Goal: Ask a question: Seek information or help from site administrators or community

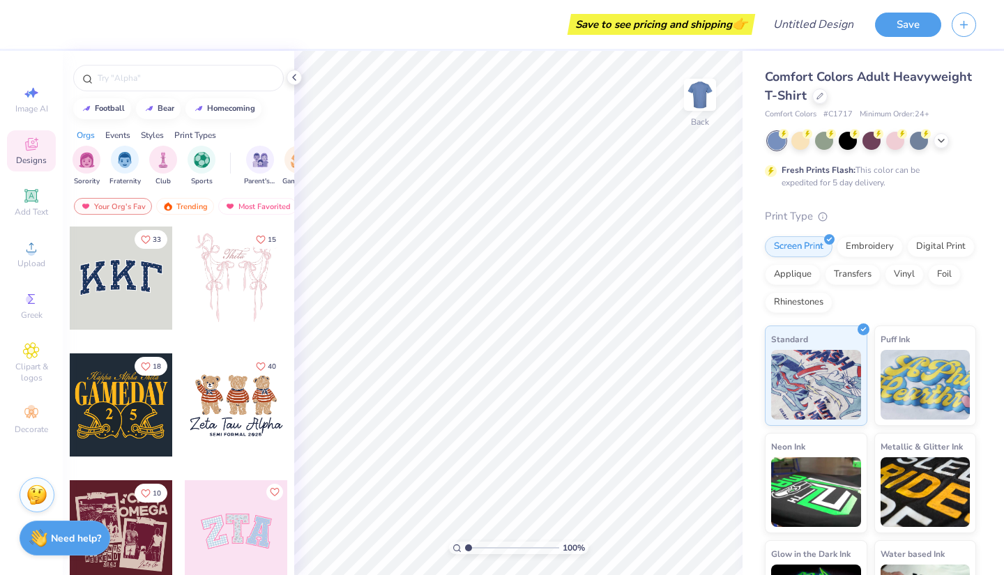
click at [31, 102] on div "Image AI" at bounding box center [31, 99] width 49 height 41
select select "4"
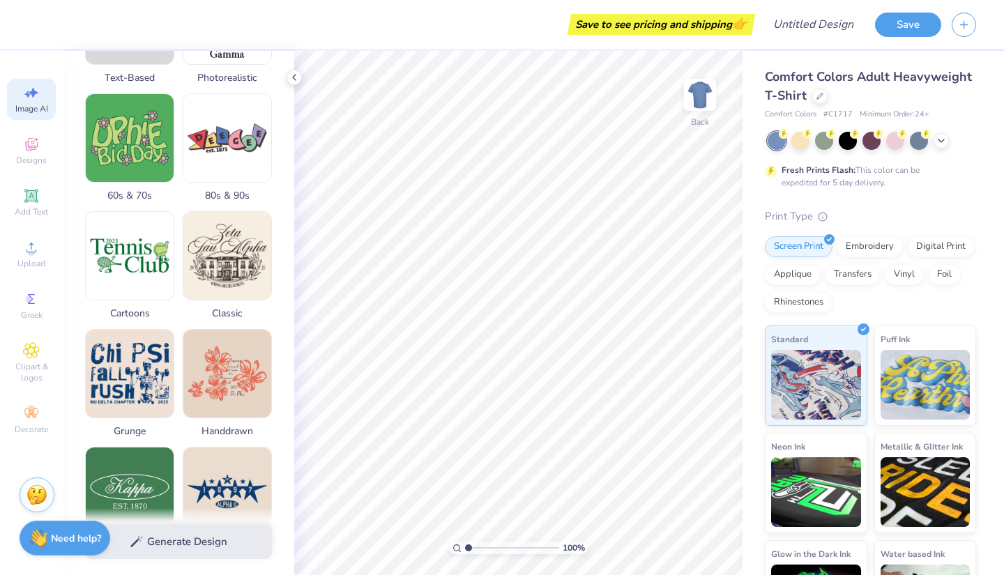
scroll to position [617, 0]
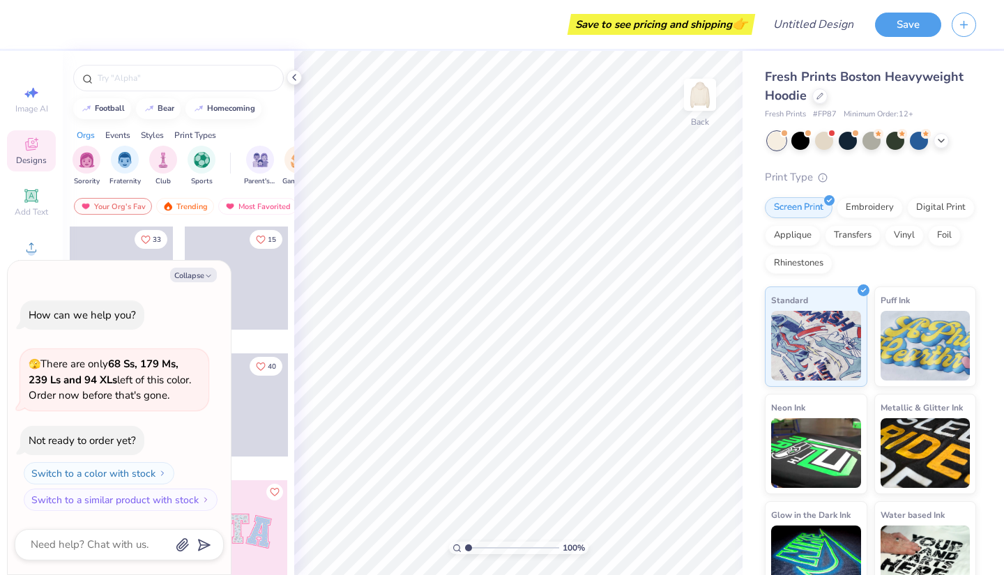
click at [821, 236] on div "Applique" at bounding box center [793, 235] width 56 height 21
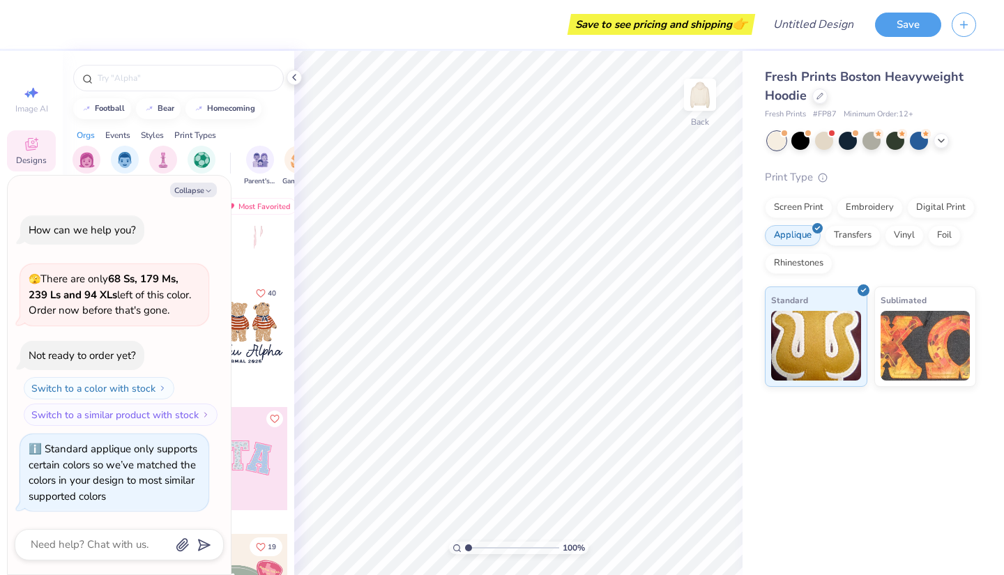
scroll to position [136, 0]
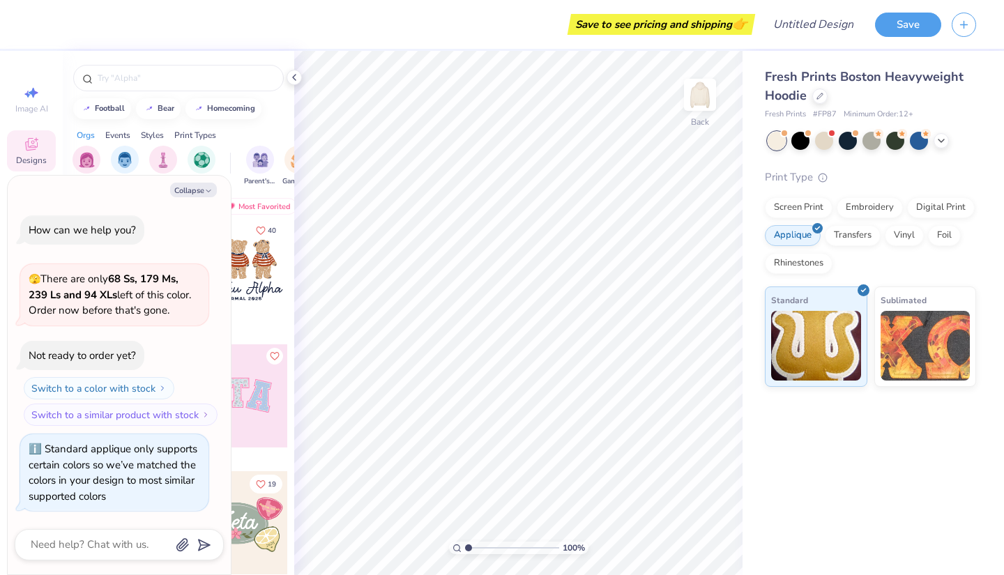
click at [191, 184] on button "Collapse" at bounding box center [193, 190] width 47 height 15
type textarea "x"
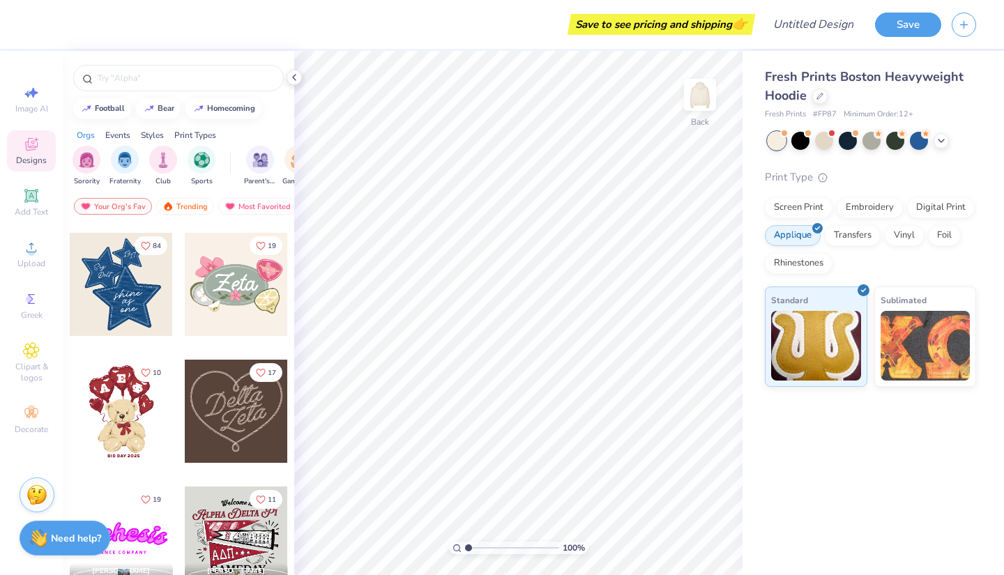
scroll to position [476, 0]
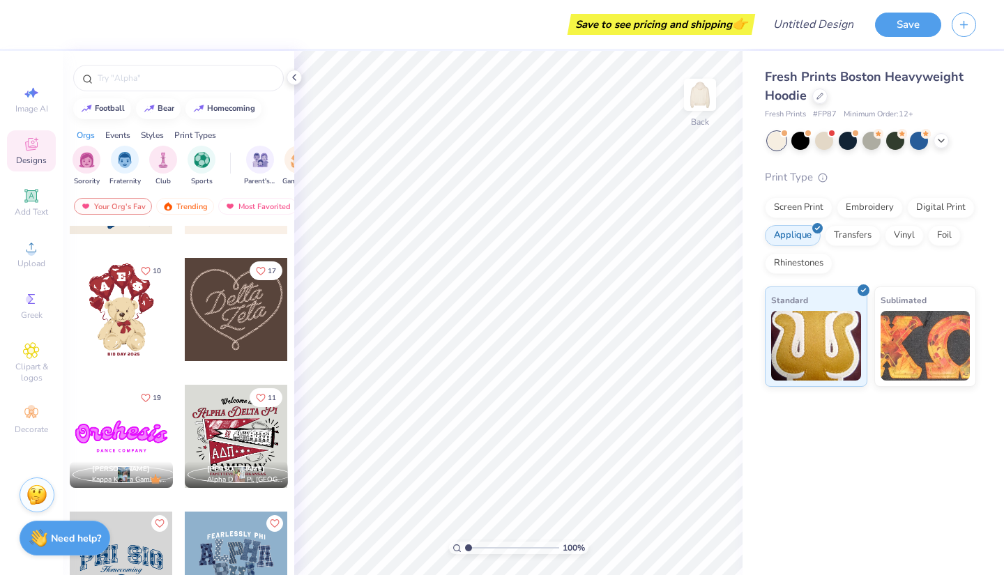
type input "1.00460511397135"
type textarea "x"
type input "1.00462794898135"
type textarea "x"
type input "1.00512881410183"
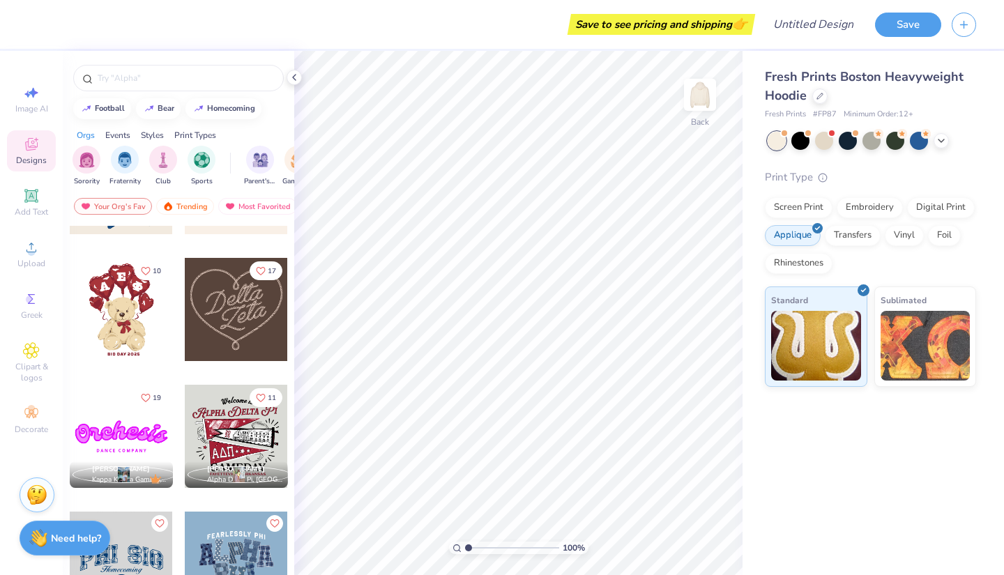
type textarea "x"
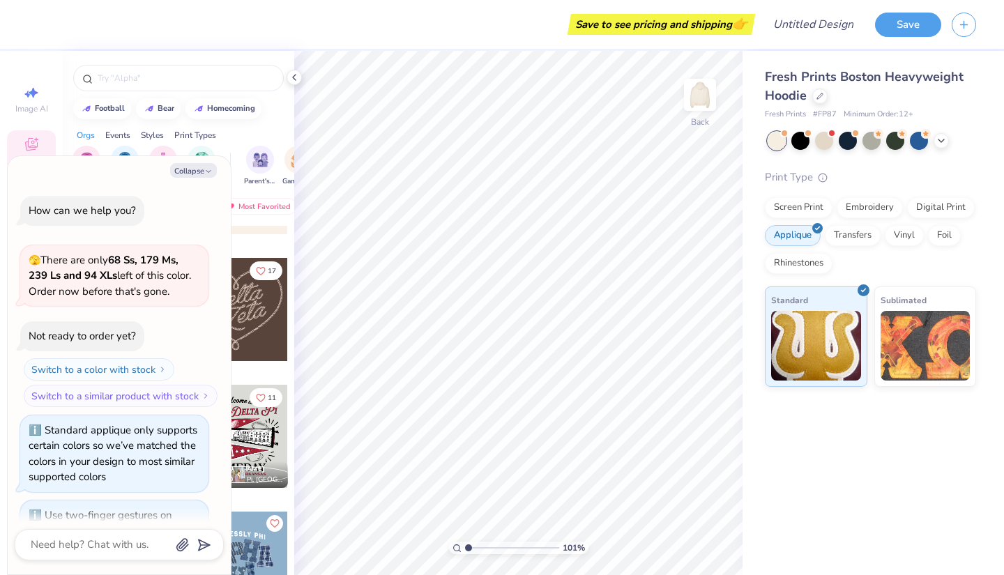
scroll to position [66, 0]
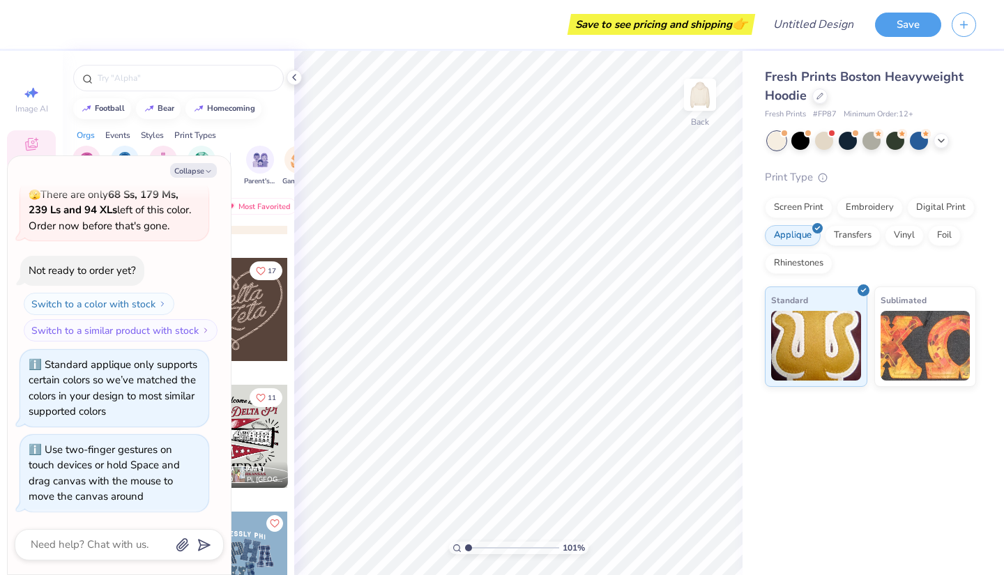
type input "1"
click at [464, 27] on div "Save to see pricing and shipping 👉" at bounding box center [394, 24] width 713 height 49
click at [816, 114] on span "# FP87" at bounding box center [825, 115] width 24 height 12
click at [866, 106] on div "Fresh Prints Boston Heavyweight Hoodie Fresh Prints # FP87 Minimum Order: 12 +" at bounding box center [870, 94] width 211 height 53
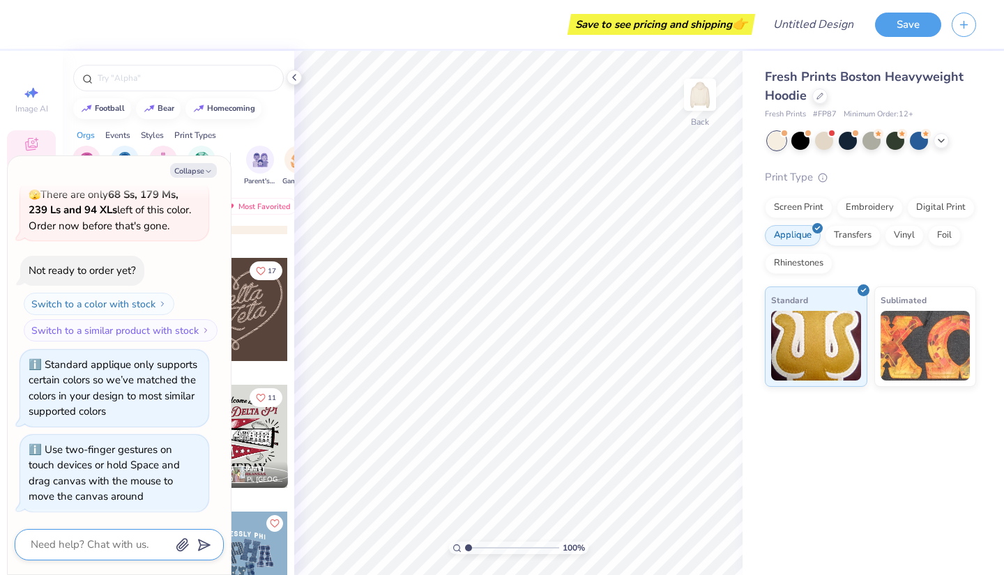
click at [91, 550] on textarea at bounding box center [100, 545] width 142 height 19
type textarea "x"
type textarea "w"
type textarea "x"
type textarea "wh"
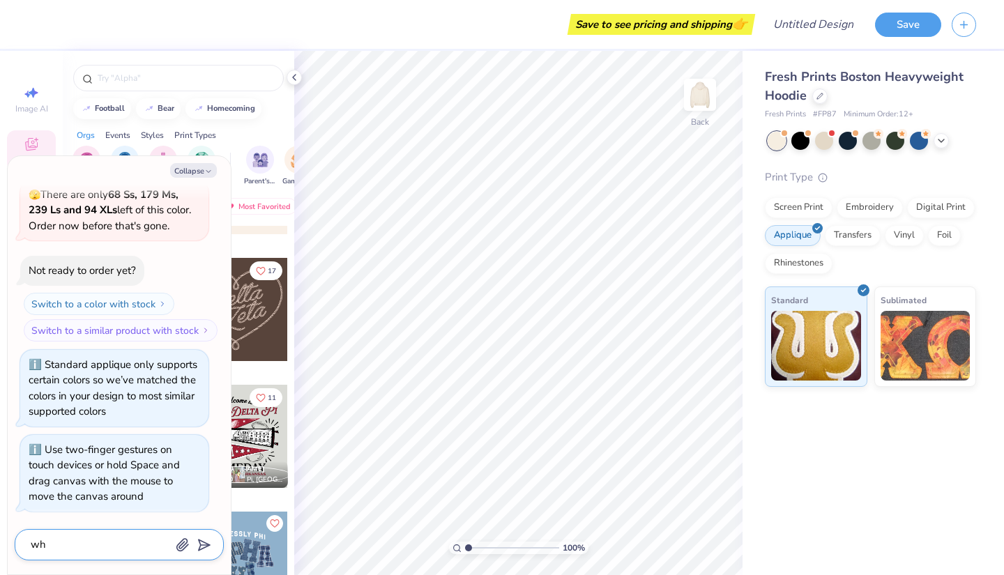
type textarea "x"
type textarea "wha"
type textarea "x"
type textarea "what"
type textarea "x"
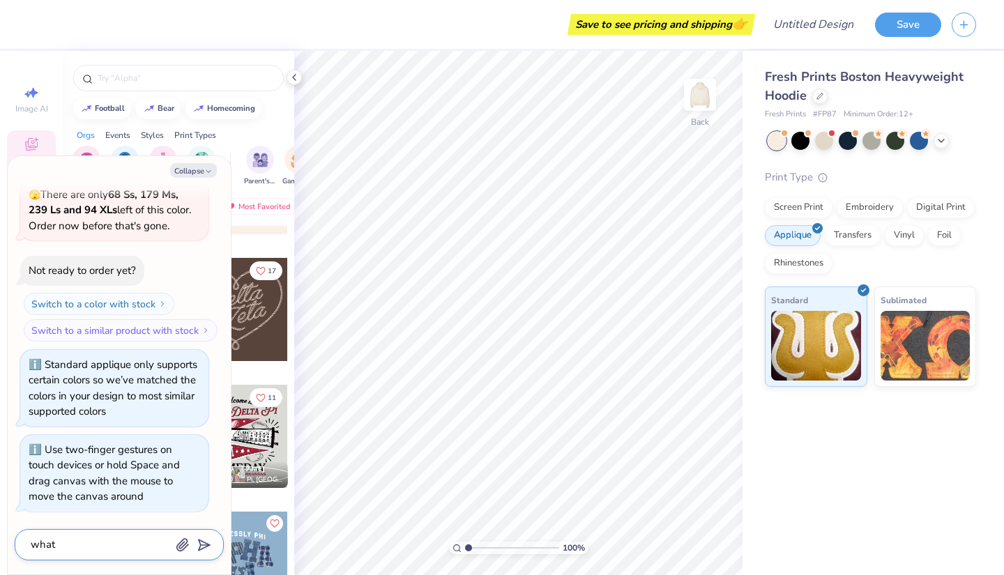
type textarea "whats"
type textarea "x"
type textarea "whats"
type textarea "x"
type textarea "whats t"
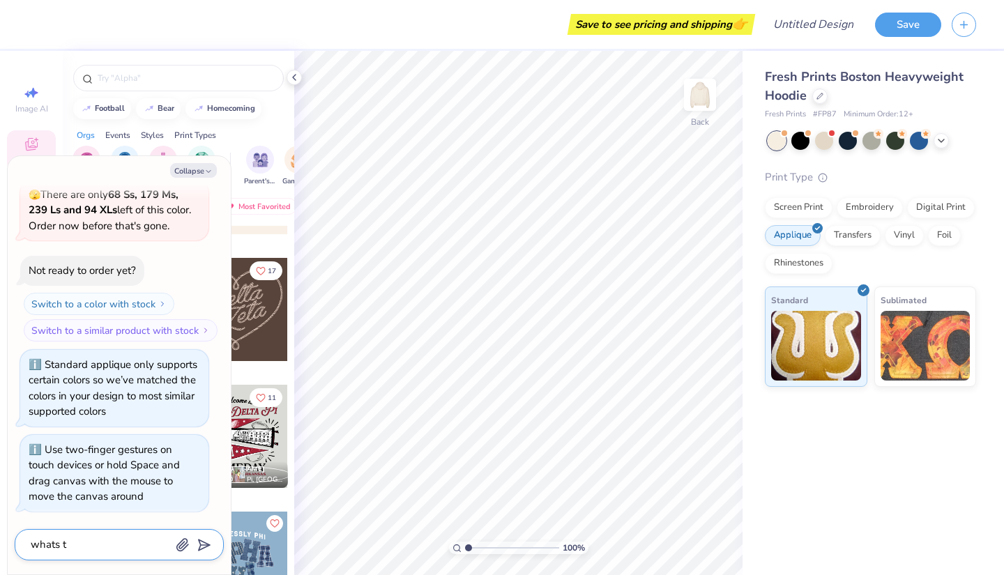
type textarea "x"
type textarea "whats th"
type textarea "x"
type textarea "whats the"
type textarea "x"
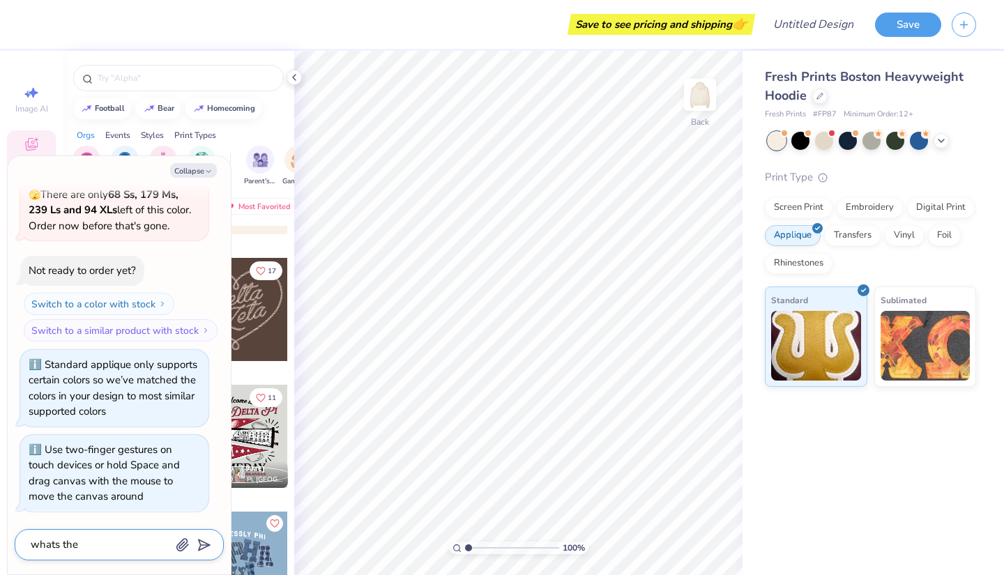
type textarea "whats the"
type textarea "x"
type textarea "whats the p"
type textarea "x"
type textarea "whats the pm"
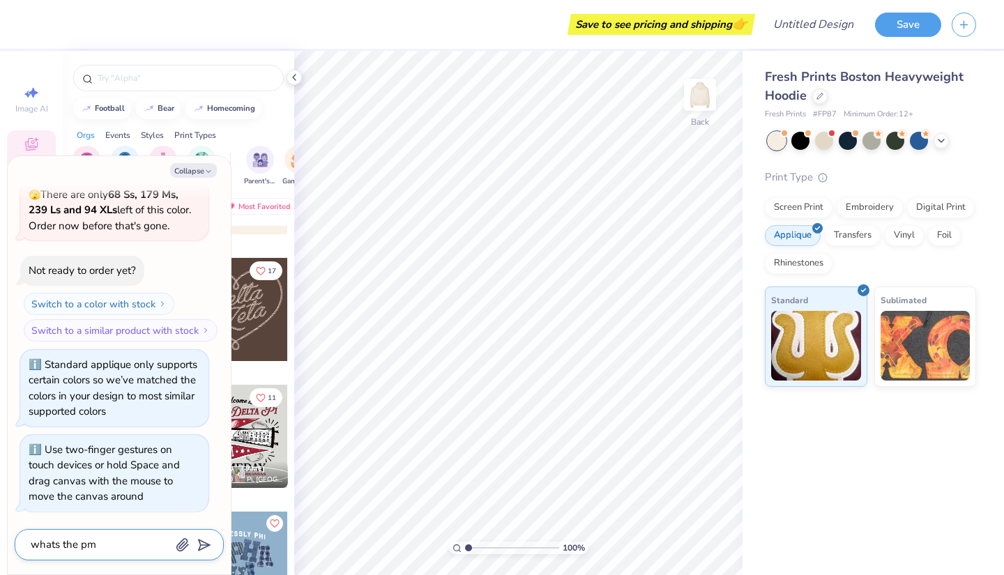
type textarea "x"
type textarea "whats the pms"
type textarea "x"
type textarea "whats the pms"
type textarea "x"
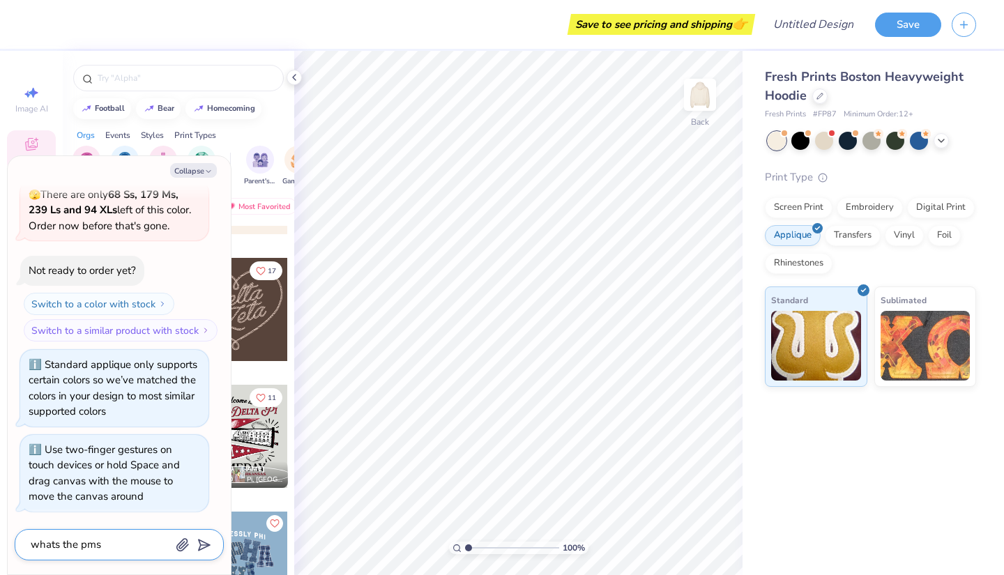
type textarea "whats the pms c"
type textarea "x"
type textarea "whats the pms co"
type textarea "x"
type textarea "whats the pms col"
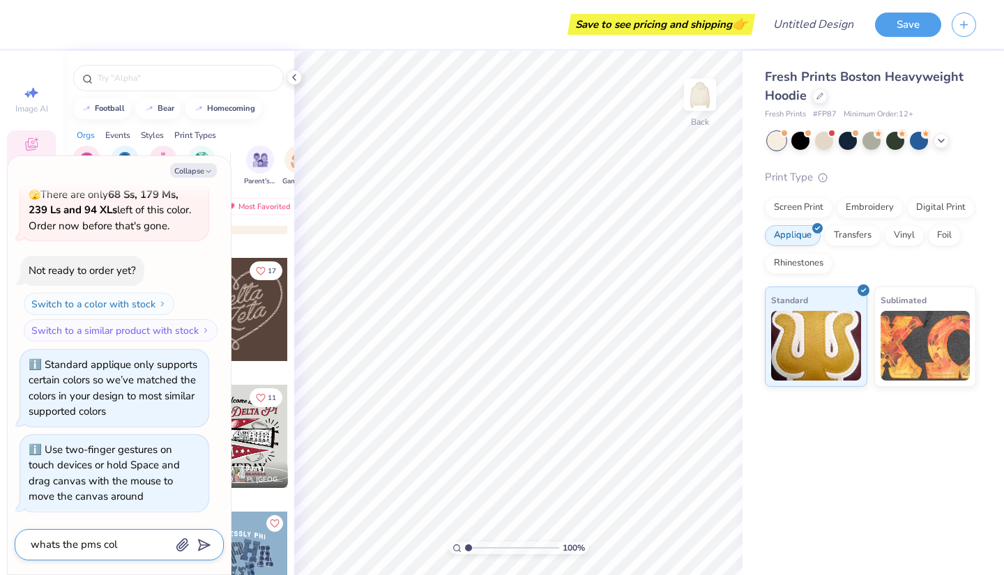
type textarea "x"
type textarea "whats the pms colo"
type textarea "x"
type textarea "whats the pms color"
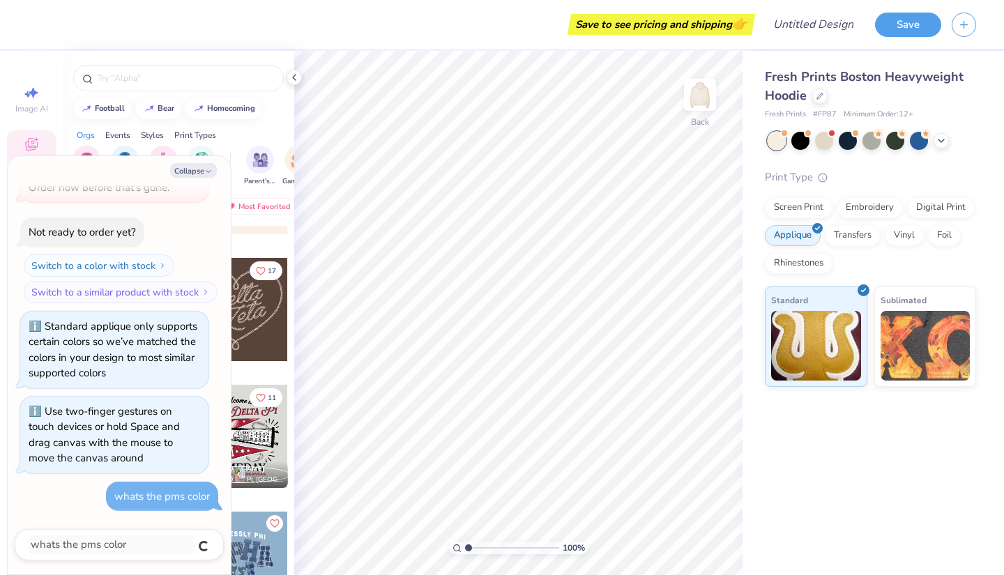
type textarea "x"
click at [939, 139] on icon at bounding box center [941, 140] width 11 height 11
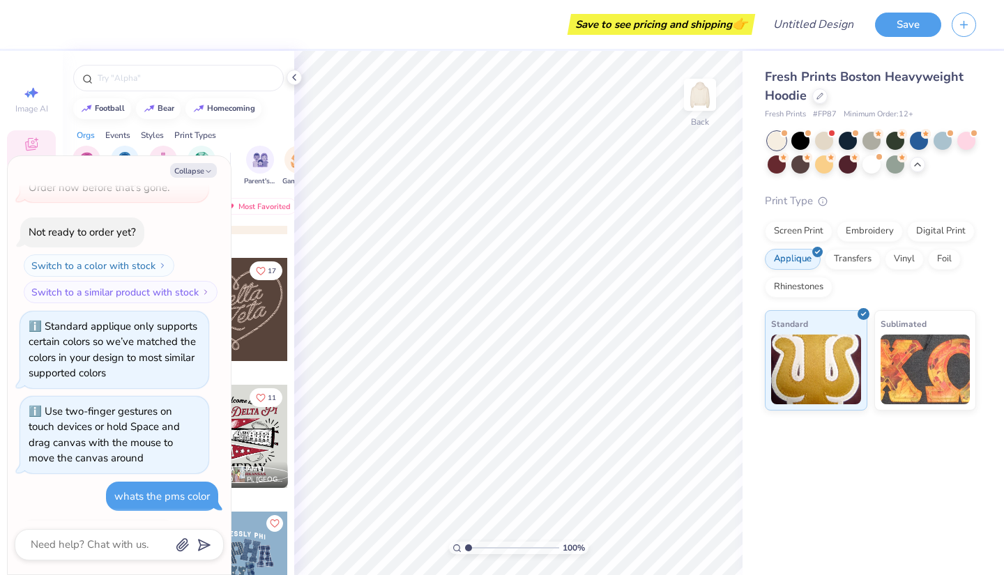
scroll to position [169, 0]
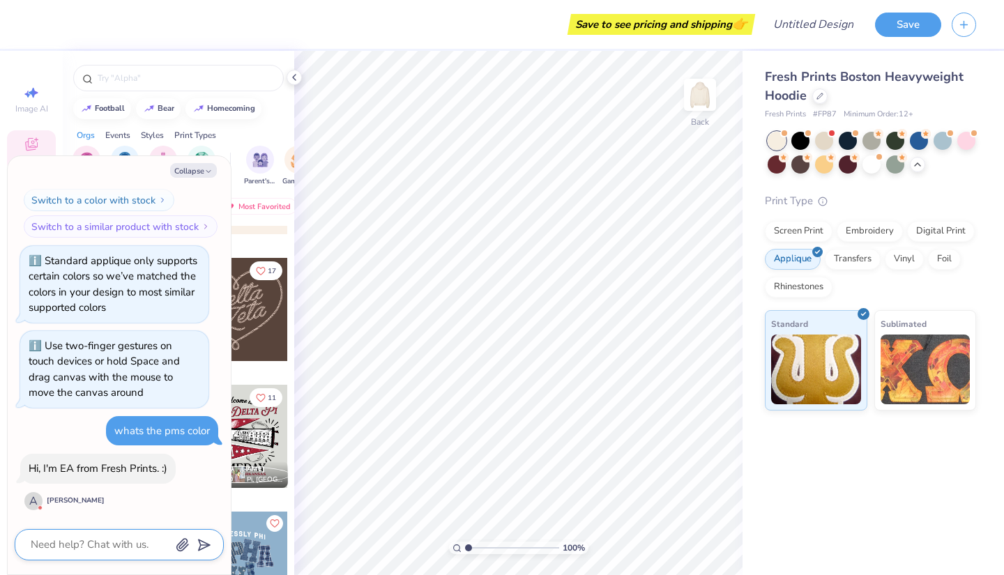
click at [98, 543] on textarea at bounding box center [100, 545] width 142 height 19
type textarea "x"
type textarea "h"
type textarea "x"
type textarea "hi"
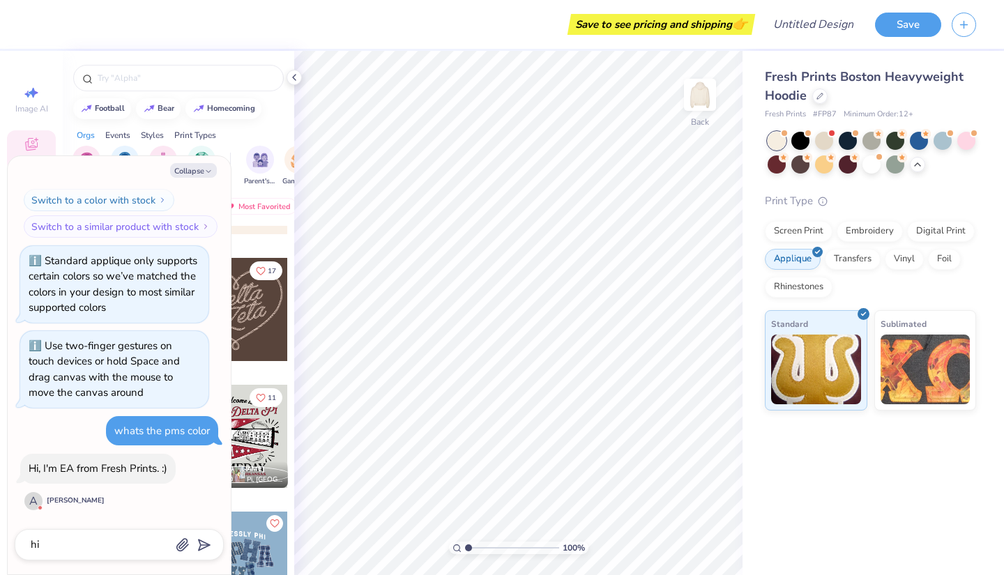
scroll to position [208, 0]
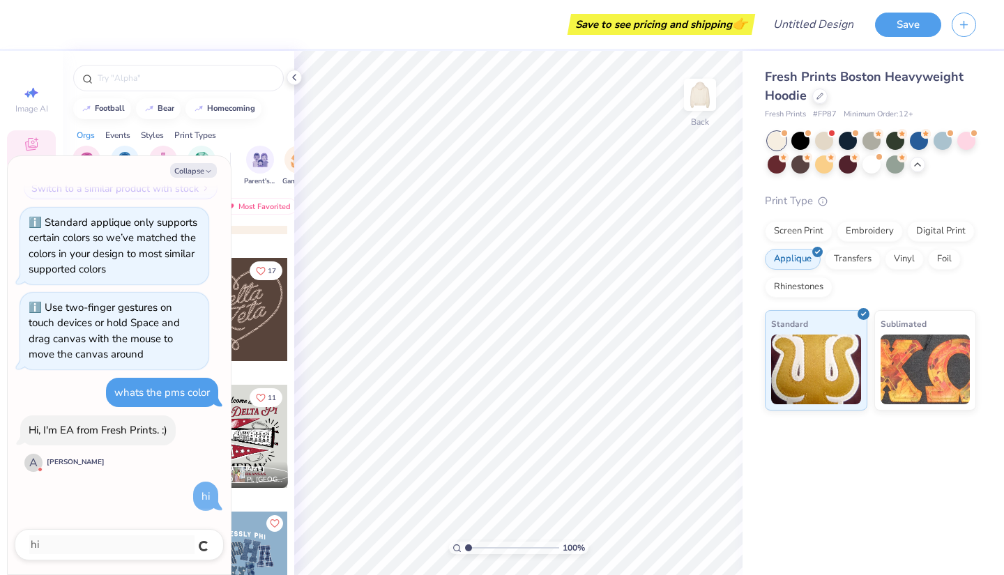
type textarea "x"
click at [68, 550] on textarea at bounding box center [100, 545] width 142 height 19
click at [153, 399] on div "whats the pms color" at bounding box center [162, 393] width 96 height 14
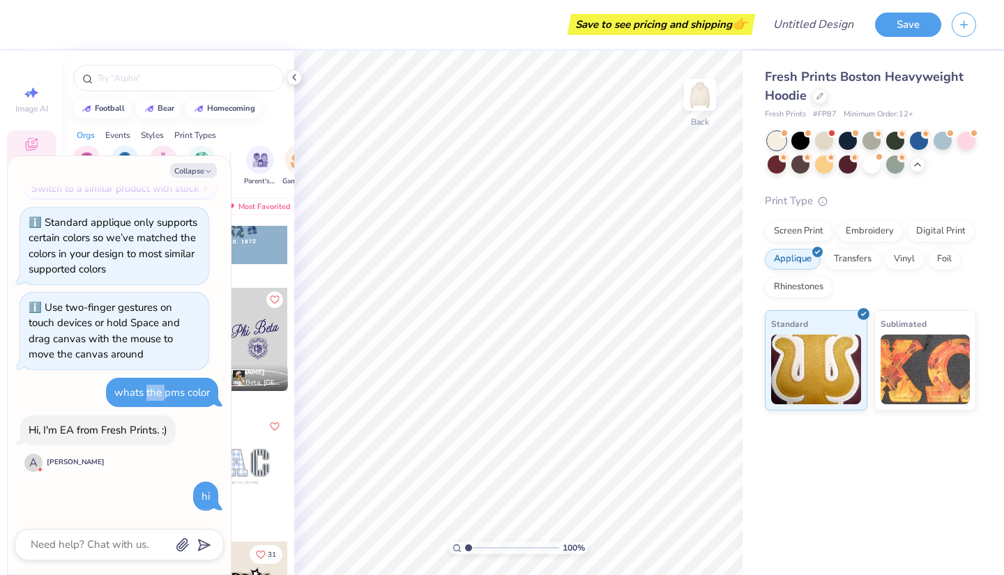
scroll to position [305, 0]
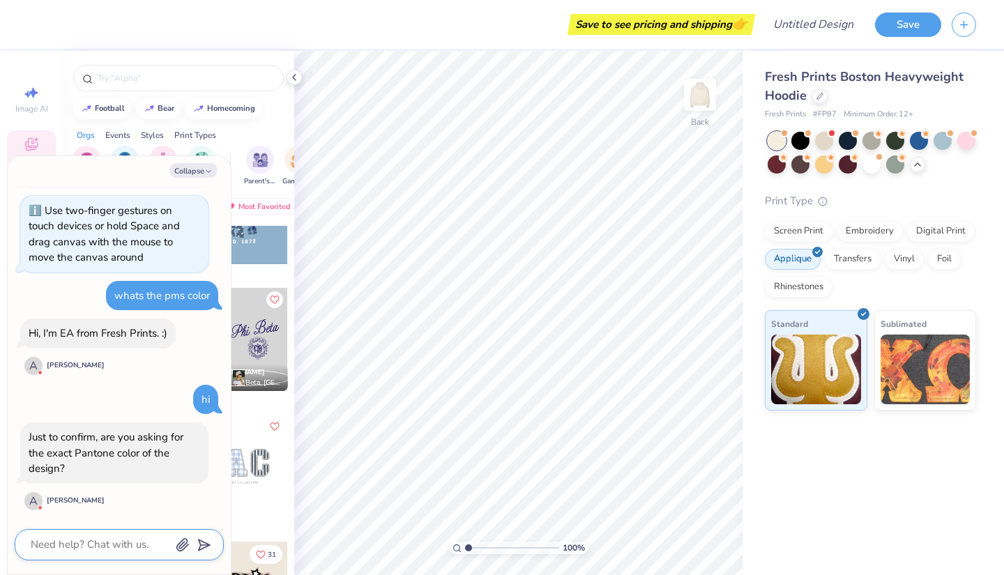
click at [125, 552] on textarea at bounding box center [100, 545] width 142 height 19
type textarea "x"
type textarea "y"
type textarea "x"
type textarea "ye"
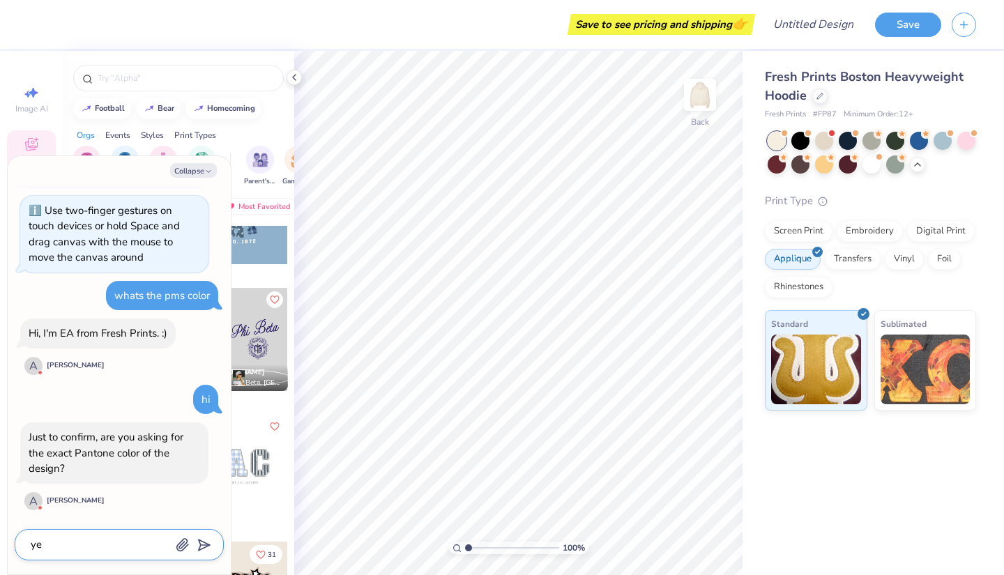
type textarea "x"
type textarea "yes"
type textarea "x"
type textarea "yes"
type textarea "x"
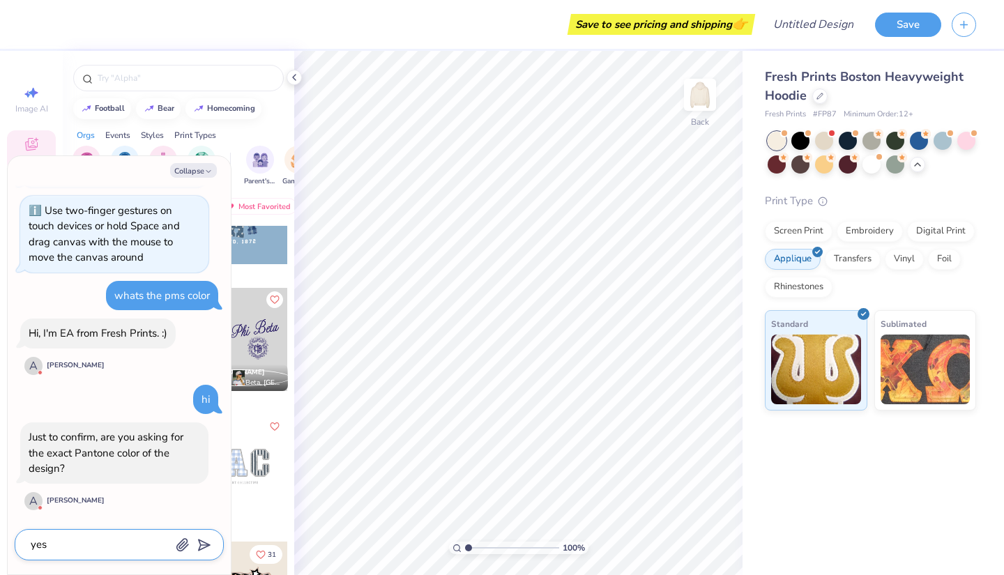
type textarea "yes i"
type textarea "x"
type textarea "yes i"
type textarea "x"
type textarea "yes i m"
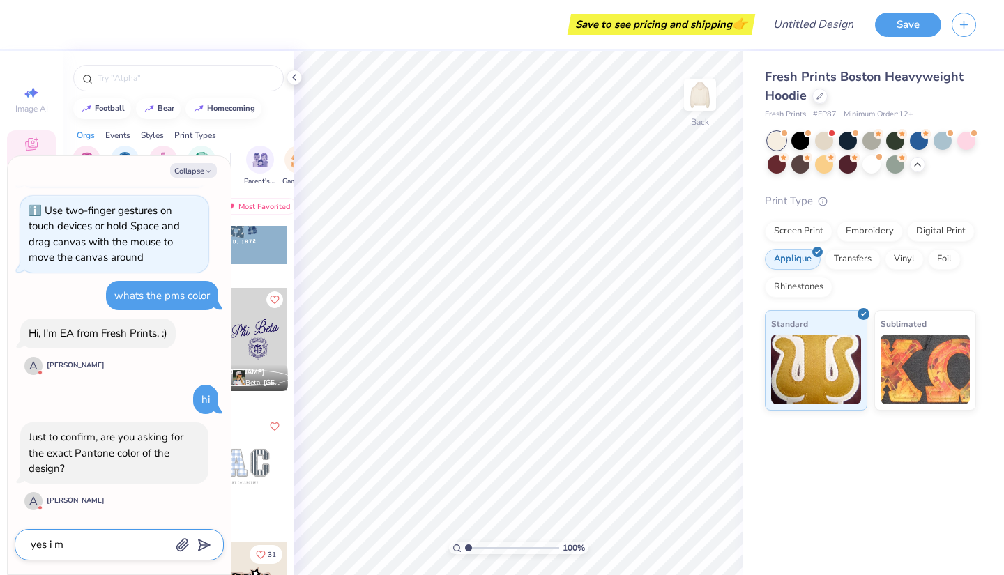
type textarea "x"
type textarea "yes i ma"
type textarea "x"
type textarea "yes i mak"
type textarea "x"
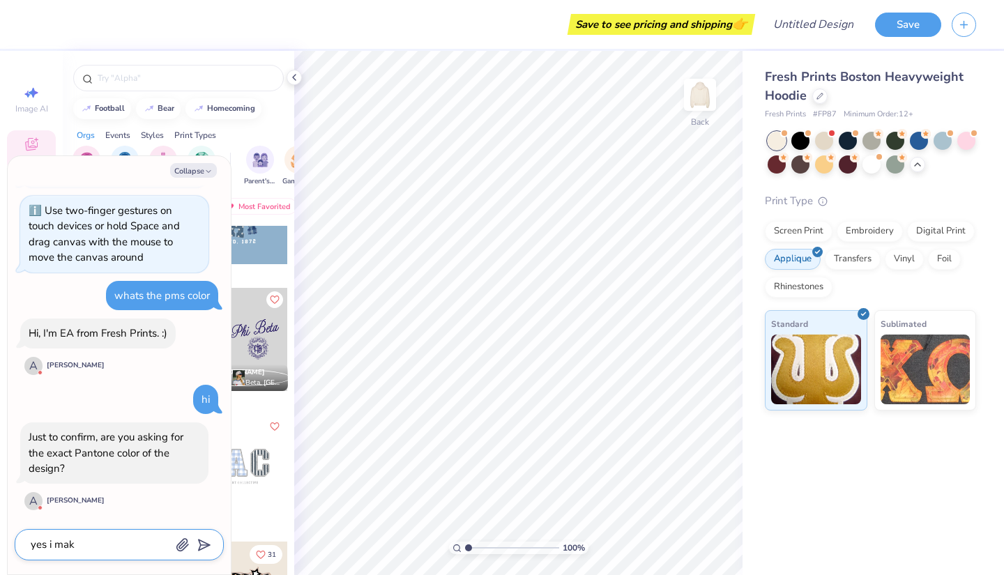
type textarea "yes i [PERSON_NAME]"
type textarea "x"
type textarea "yes i makin"
type textarea "x"
type textarea "yes i making"
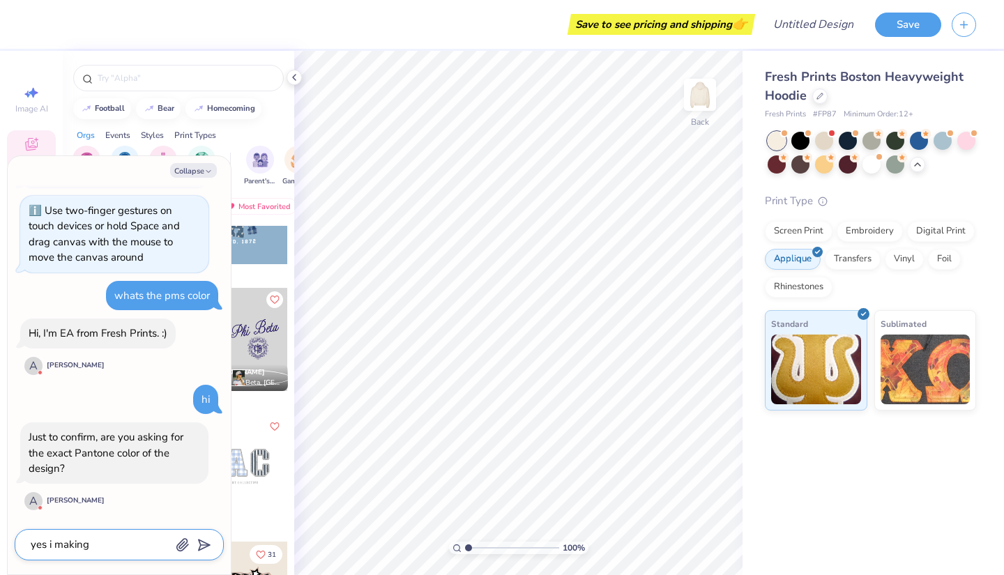
type textarea "x"
type textarea "yes i making"
type textarea "x"
type textarea "yes i making s"
type textarea "x"
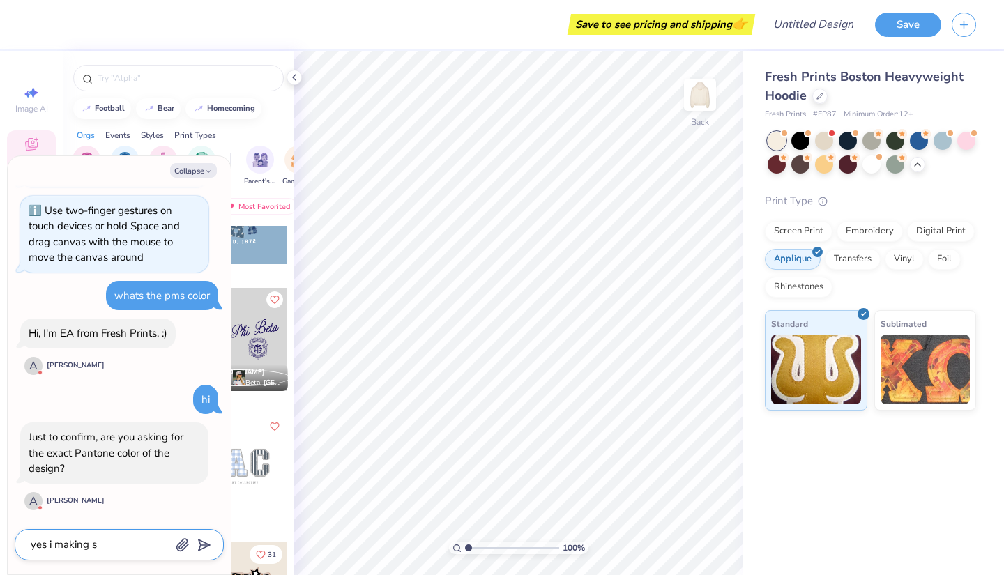
type textarea "yes i making su"
type textarea "x"
type textarea "yes i making sur"
type textarea "x"
type textarea "yes i making sure"
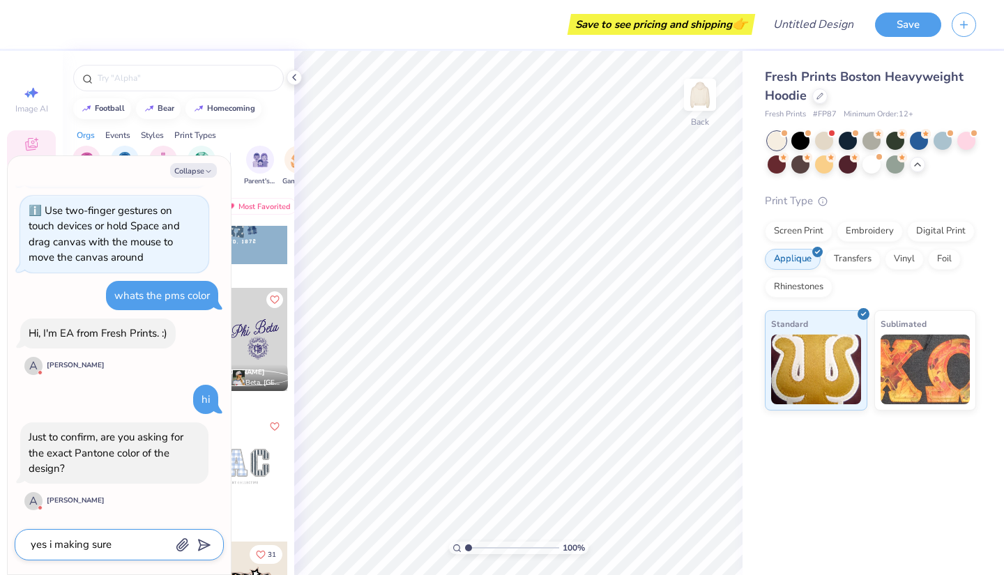
type textarea "x"
type textarea "yes i making sure"
type textarea "x"
type textarea "yes i making sure i"
type textarea "x"
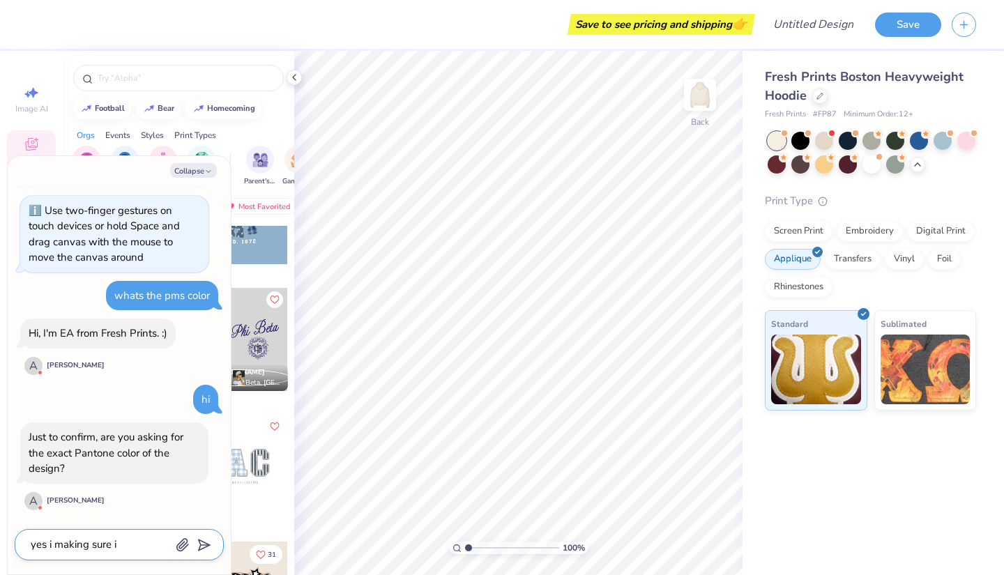
type textarea "yes i making sure it"
type textarea "x"
type textarea "yes i making sure its"
type textarea "x"
type textarea "yes i making sure its"
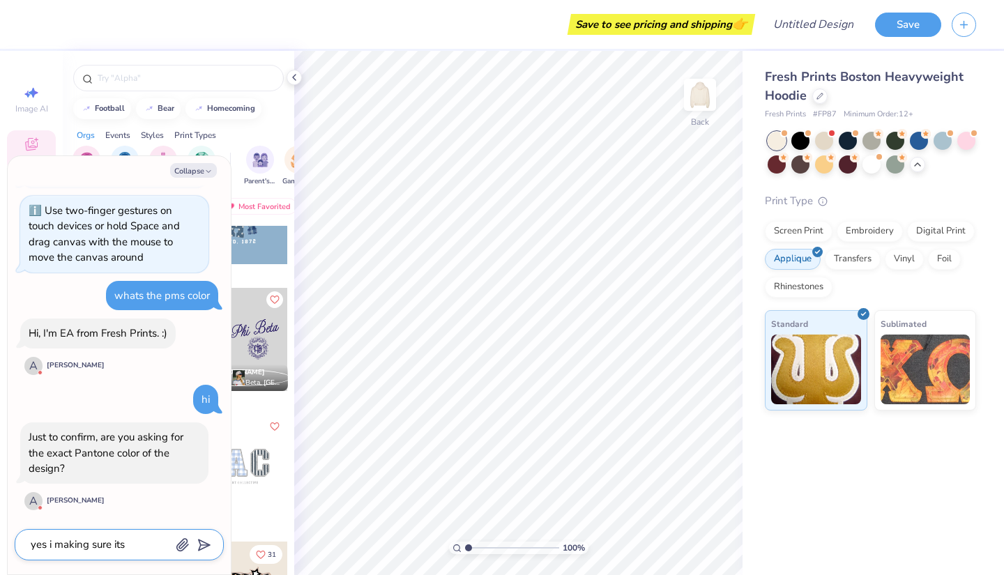
type textarea "x"
type textarea "yes i making sure its t"
type textarea "x"
type textarea "yes i making sure its th"
type textarea "x"
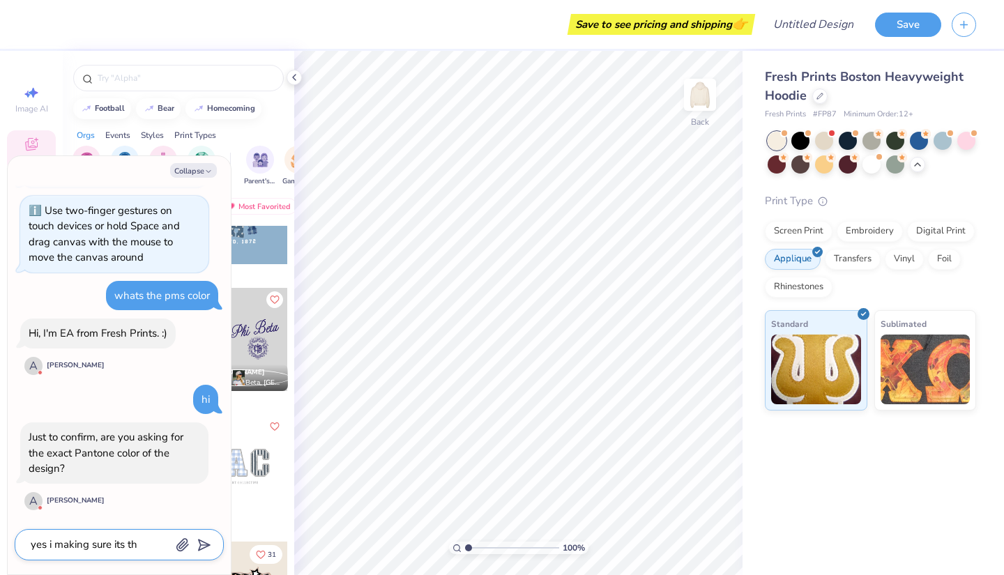
type textarea "yes i making sure its the"
type textarea "x"
type textarea "yes i making sure its the"
type textarea "x"
type textarea "yes i making sure its the r"
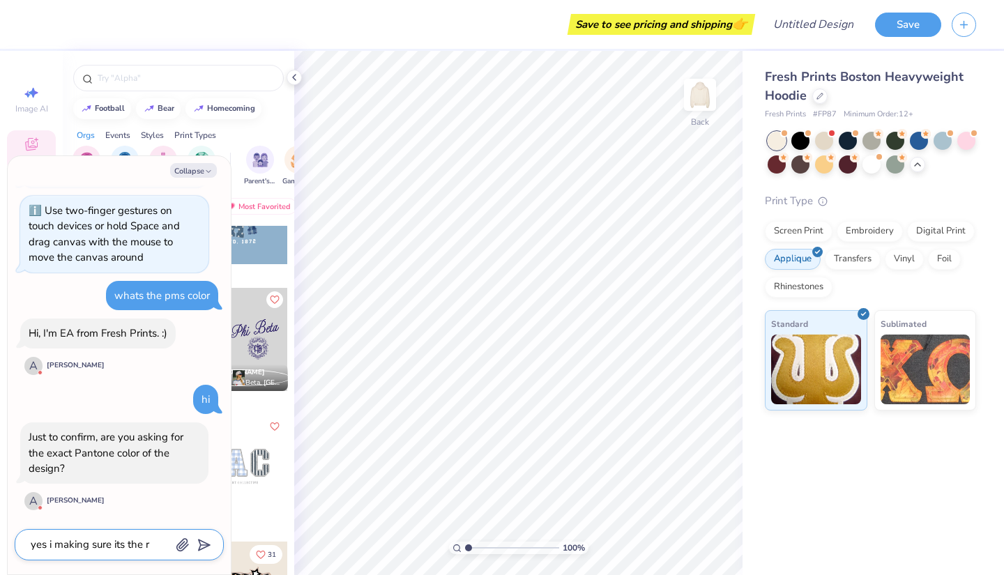
type textarea "x"
type textarea "yes i making sure its the ri"
type textarea "x"
type textarea "yes i making sure its the rig"
type textarea "x"
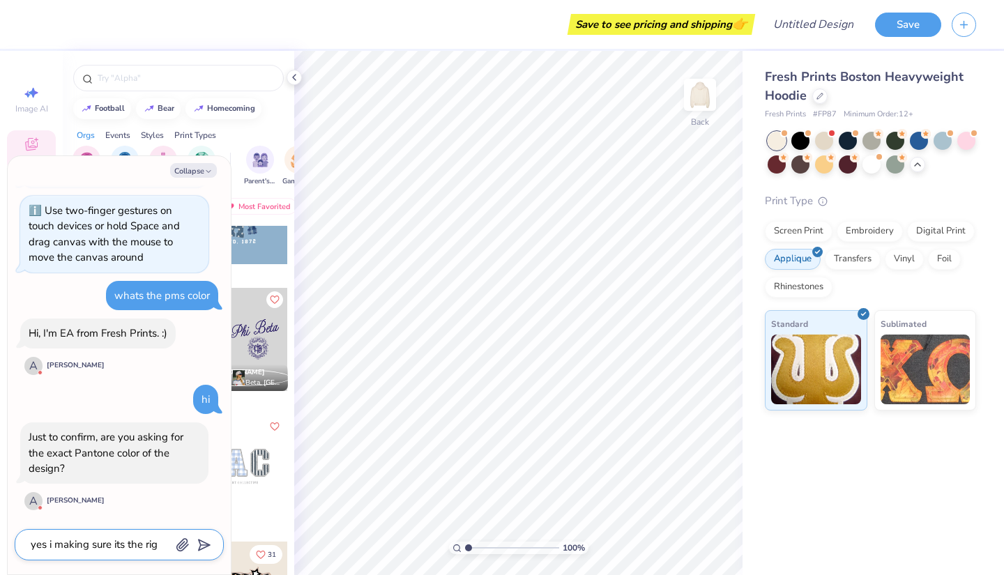
type textarea "yes i making sure its the righ"
type textarea "x"
type textarea "yes i making sure its the right"
type textarea "x"
type textarea "yes i making sure its the right"
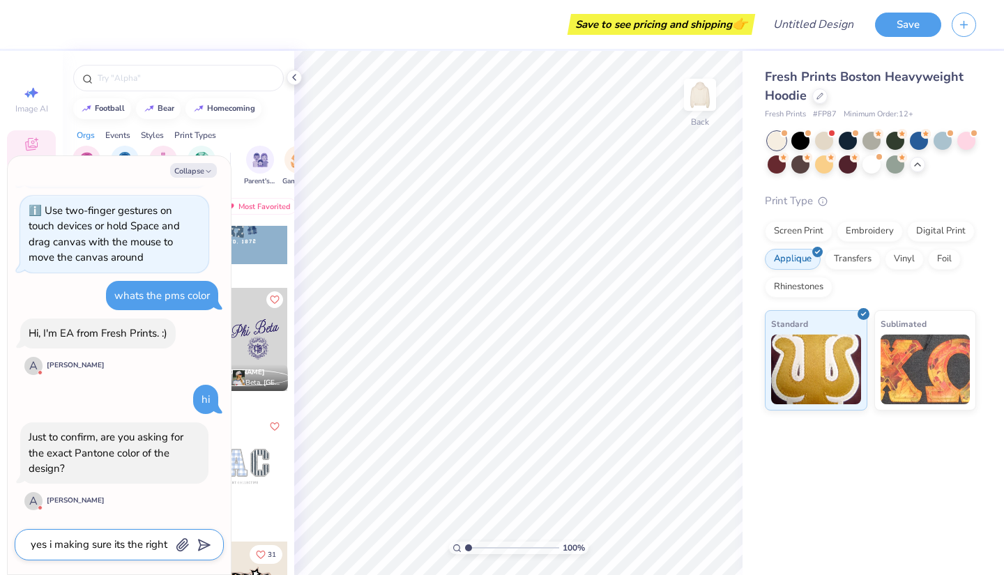
type textarea "x"
type textarea "yes i making sure its the right s"
type textarea "x"
type textarea "yes i making sure its the right sh"
type textarea "x"
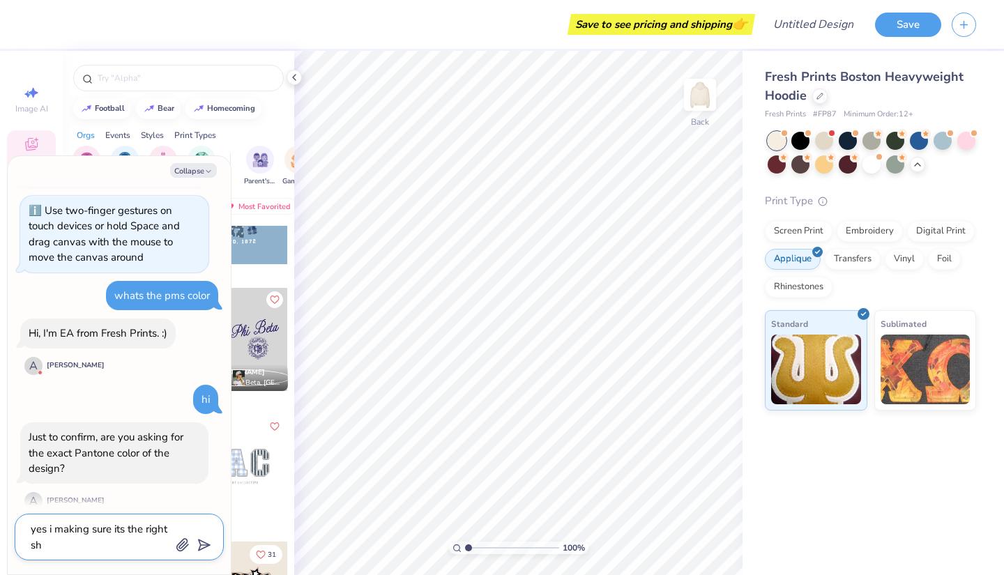
type textarea "yes i making sure its the right [DEMOGRAPHIC_DATA]"
type textarea "x"
type textarea "yes i making sure its the right [DEMOGRAPHIC_DATA]"
type textarea "x"
type textarea "yes i making sure its the right shade"
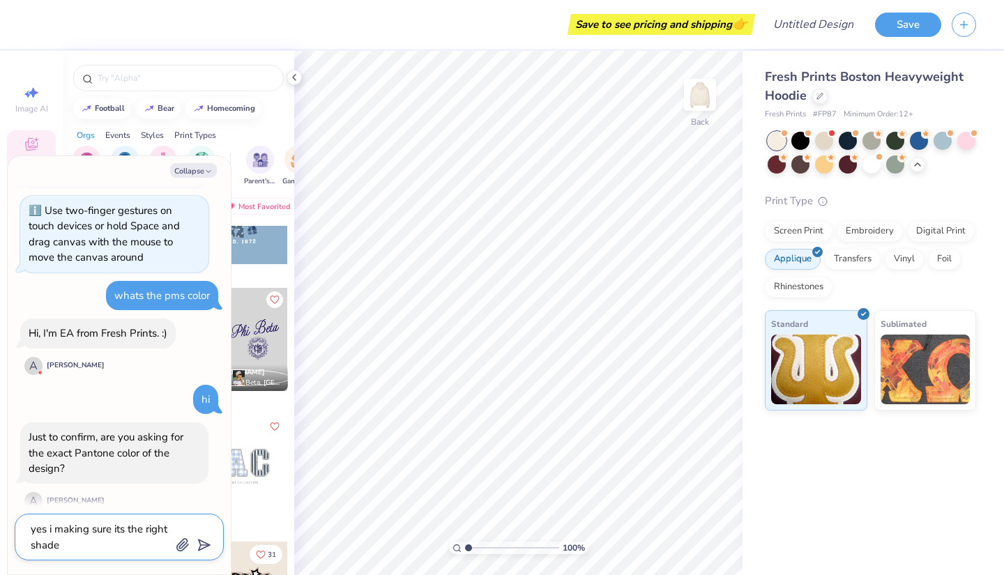
type textarea "x"
type textarea "yes i making sure its the right shade"
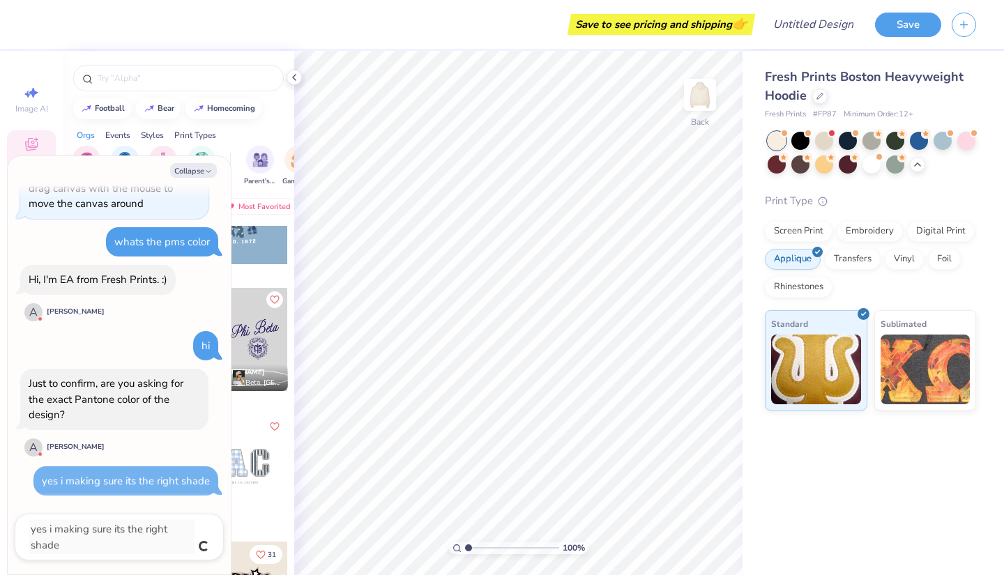
type textarea "x"
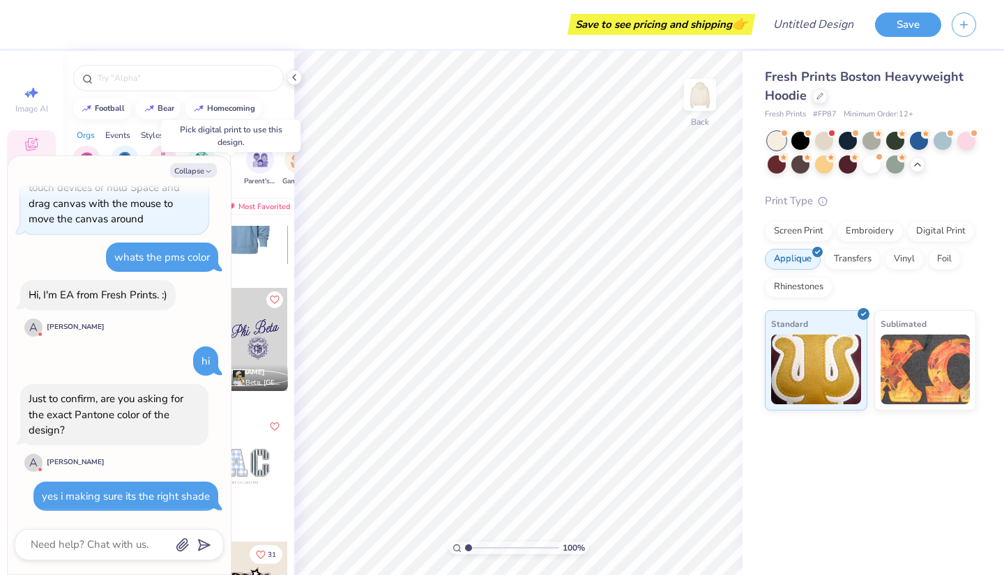
click at [257, 257] on div at bounding box center [237, 212] width 310 height 103
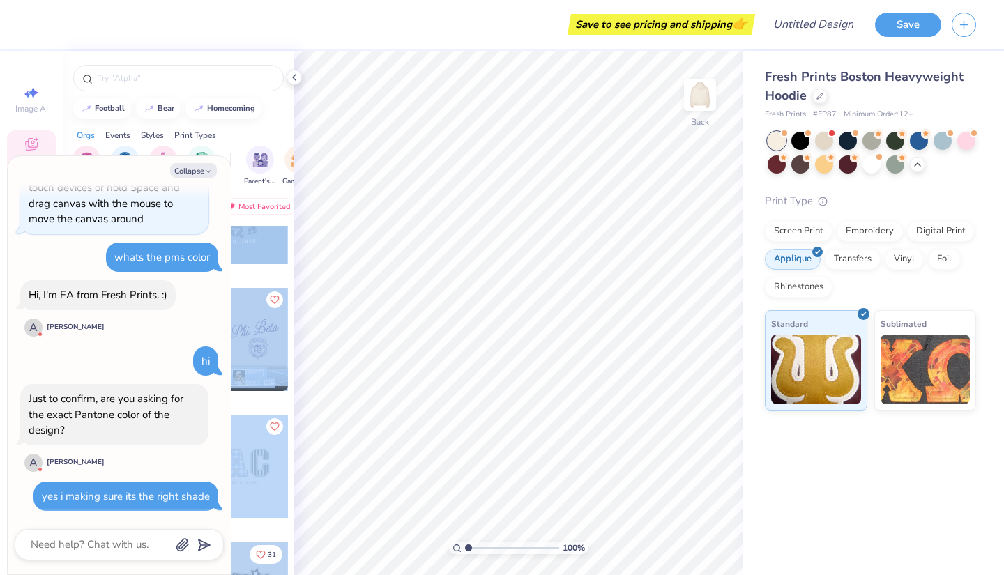
click at [540, 276] on div "Save to see pricing and shipping 👉 Design Title Save Image AI Designs Add Text …" at bounding box center [502, 287] width 1004 height 575
click at [268, 261] on div at bounding box center [236, 212] width 103 height 103
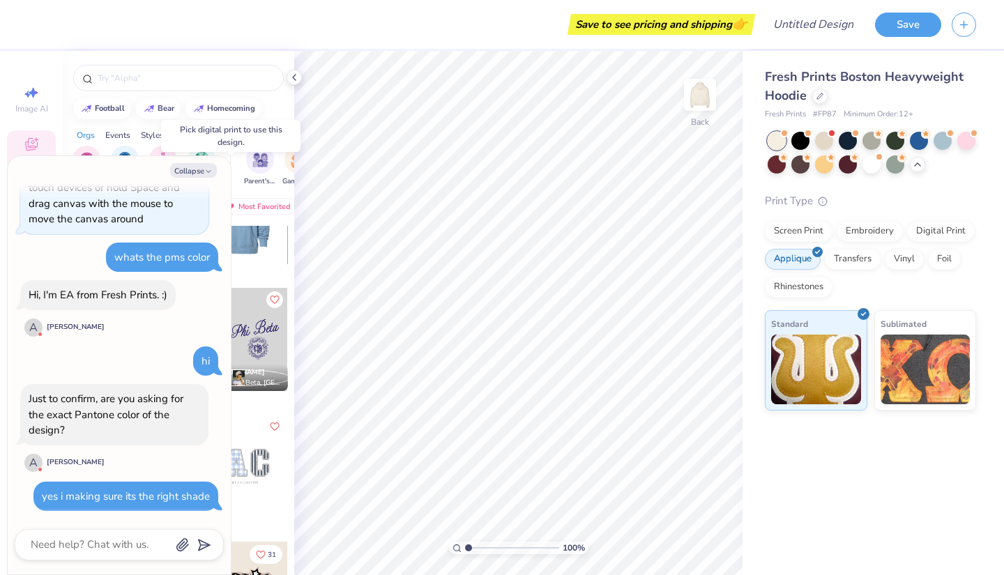
click at [268, 262] on div at bounding box center [235, 212] width 103 height 103
click at [247, 239] on div at bounding box center [236, 212] width 103 height 103
click at [266, 235] on div at bounding box center [235, 212] width 103 height 103
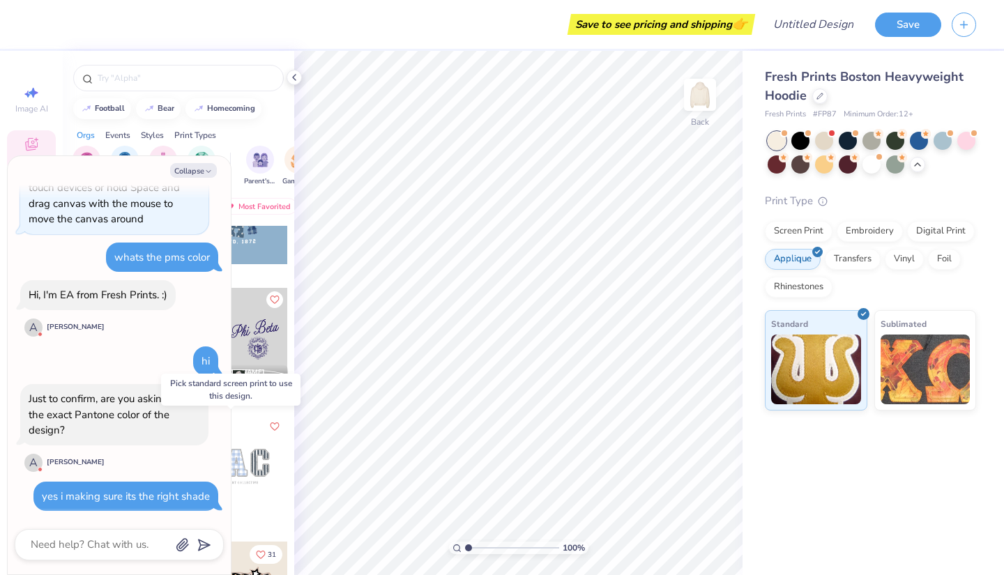
click at [245, 476] on div at bounding box center [236, 466] width 103 height 103
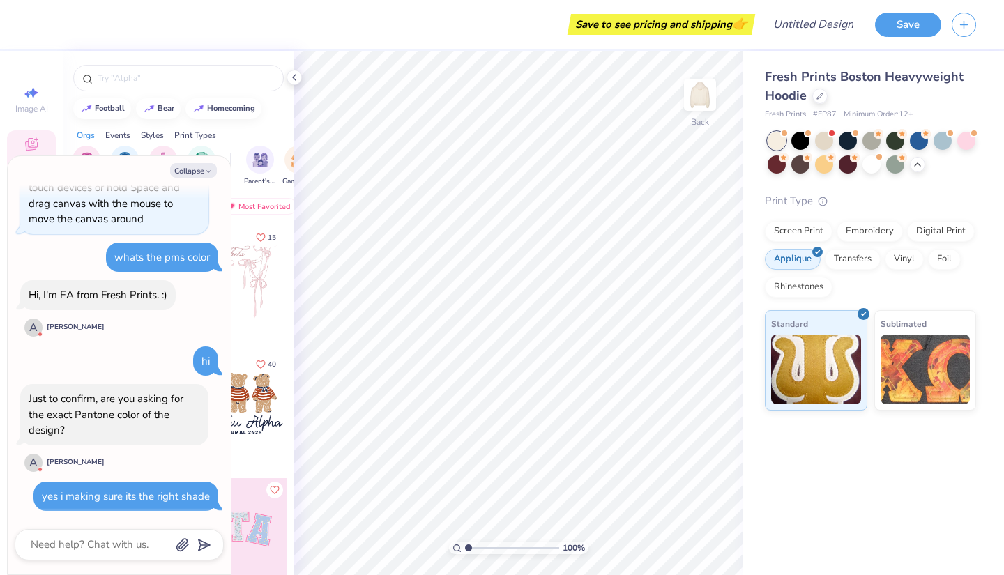
scroll to position [1, 0]
click at [271, 208] on div "Most Favorited" at bounding box center [257, 206] width 79 height 17
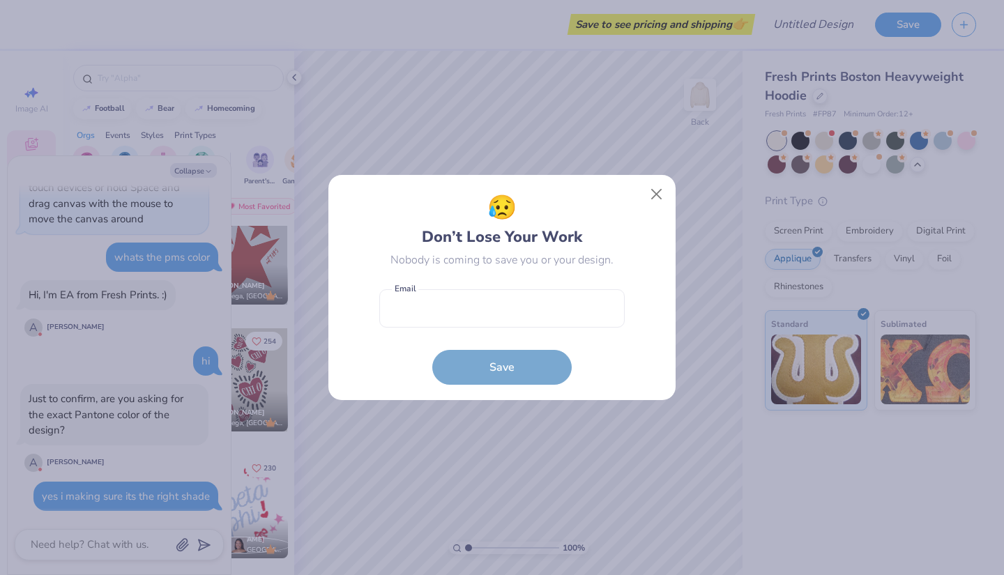
scroll to position [36, 0]
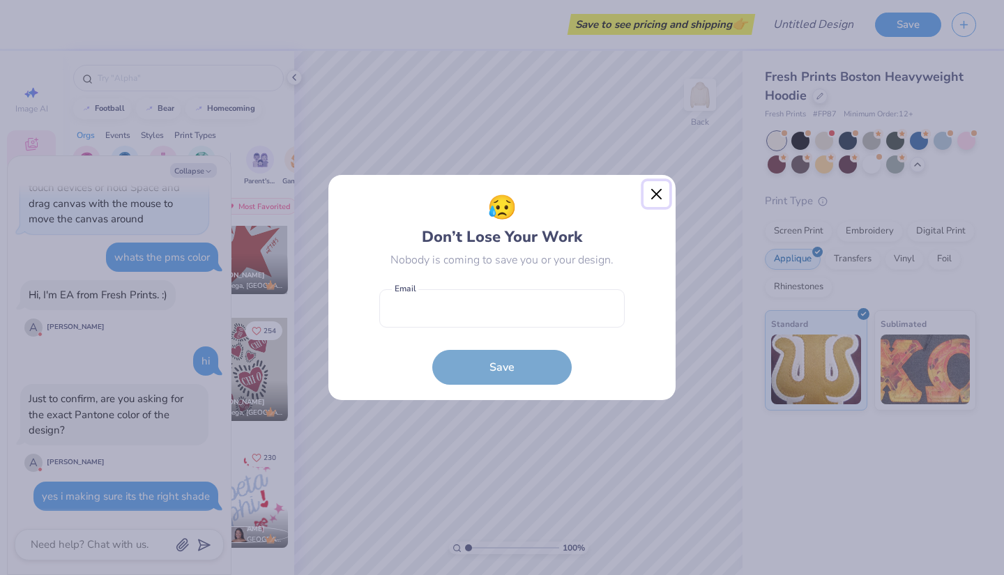
click at [656, 187] on button "Close" at bounding box center [657, 194] width 27 height 27
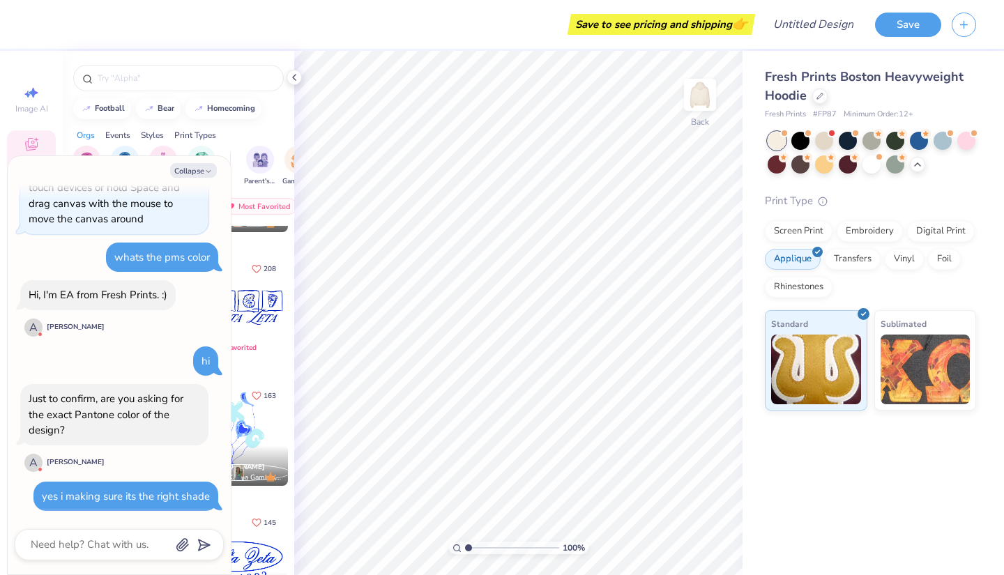
scroll to position [358, 0]
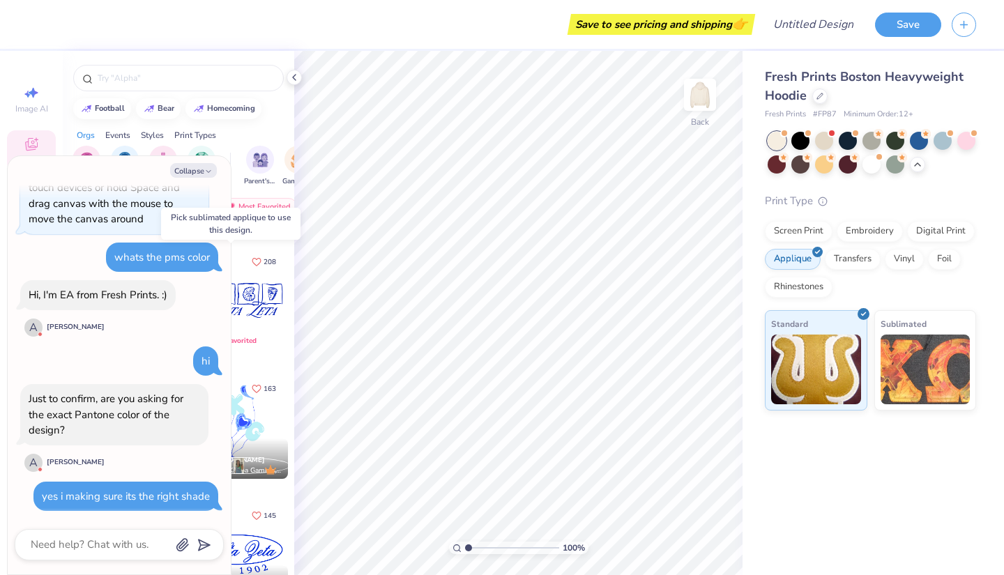
click at [252, 324] on div at bounding box center [236, 300] width 103 height 103
click at [252, 324] on div at bounding box center [237, 300] width 310 height 103
click at [250, 296] on div at bounding box center [236, 300] width 103 height 103
click at [895, 328] on span "Sublimated" at bounding box center [904, 324] width 46 height 15
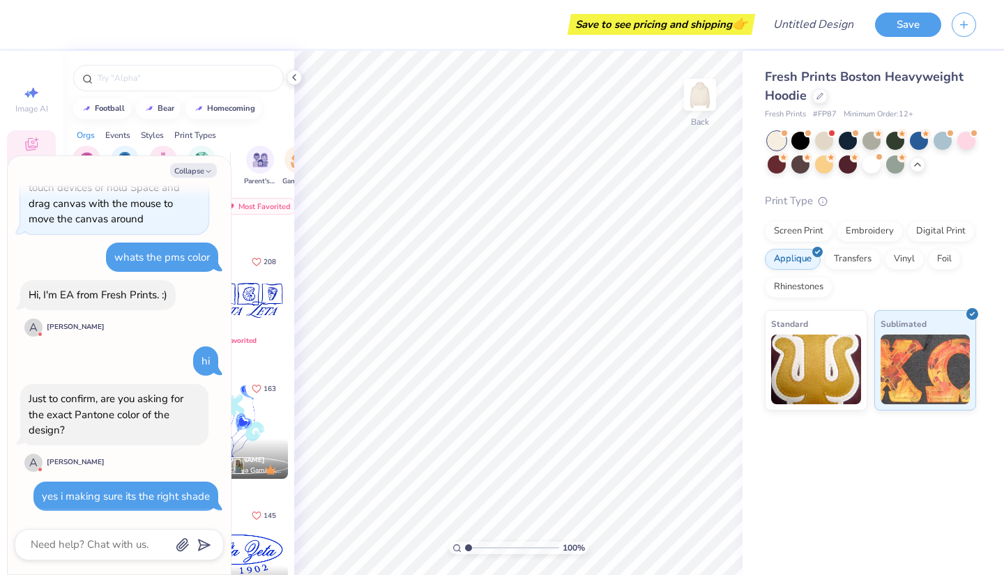
click at [234, 299] on div at bounding box center [236, 300] width 103 height 103
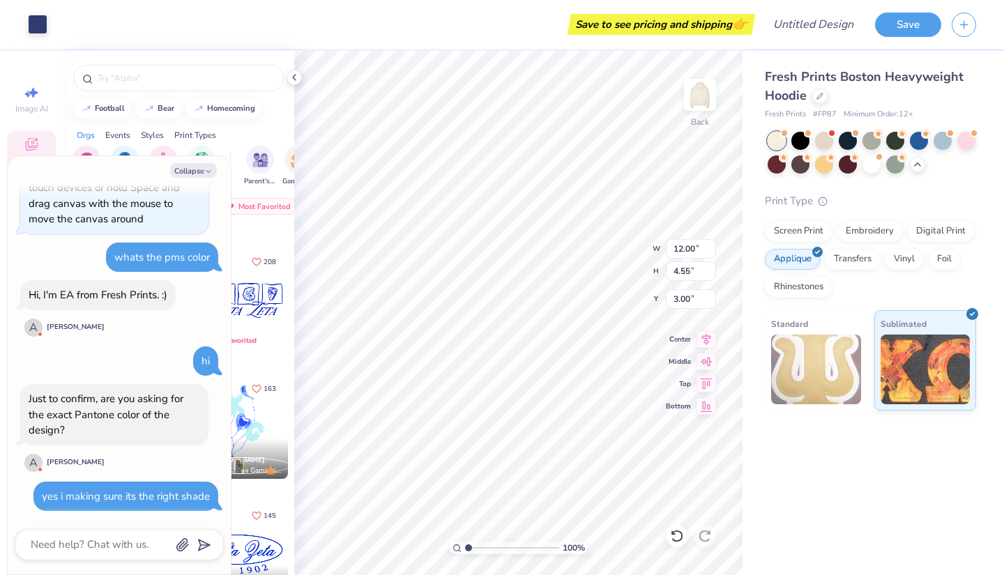
type textarea "x"
type input "3.89"
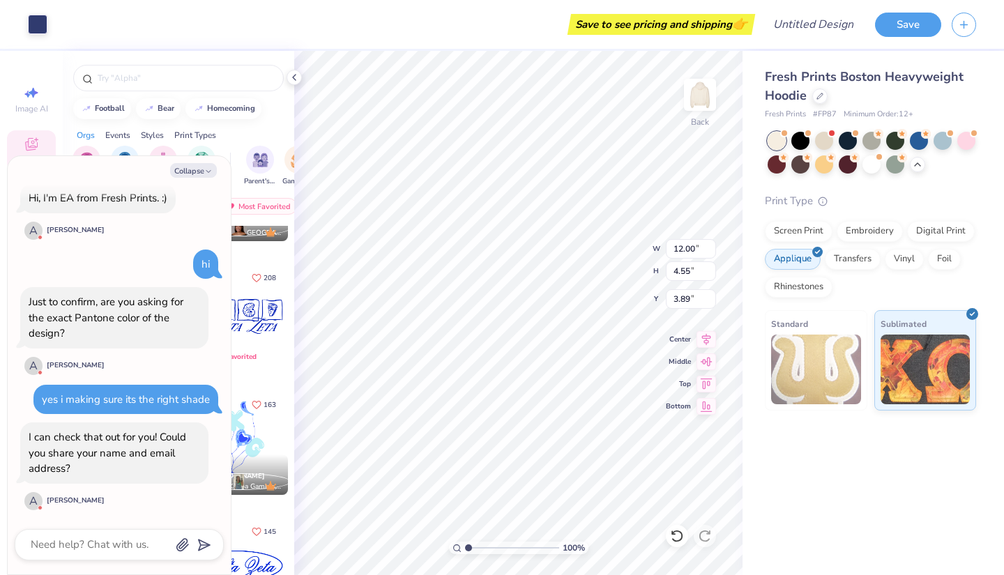
scroll to position [331, 0]
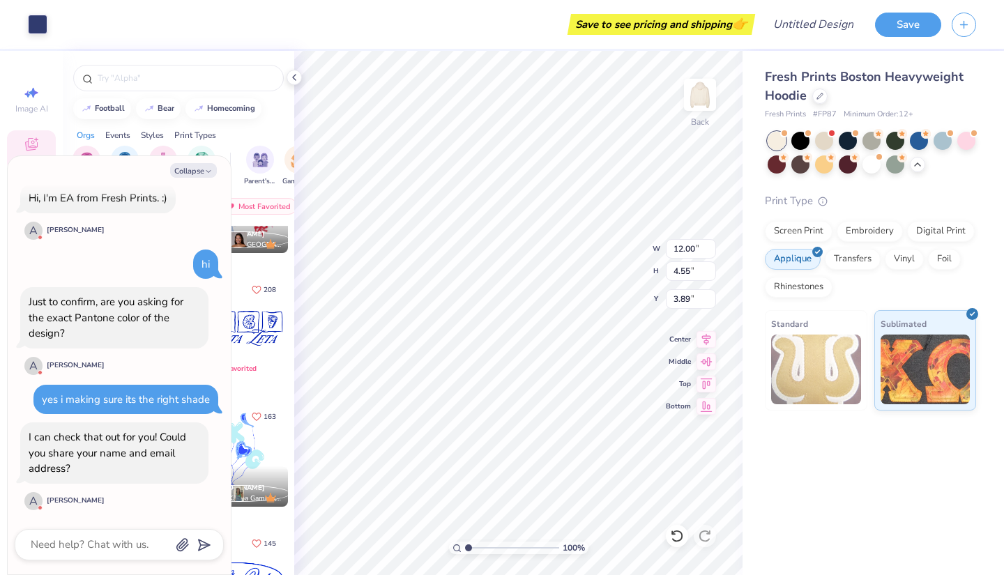
click at [199, 176] on button "Collapse" at bounding box center [193, 170] width 47 height 15
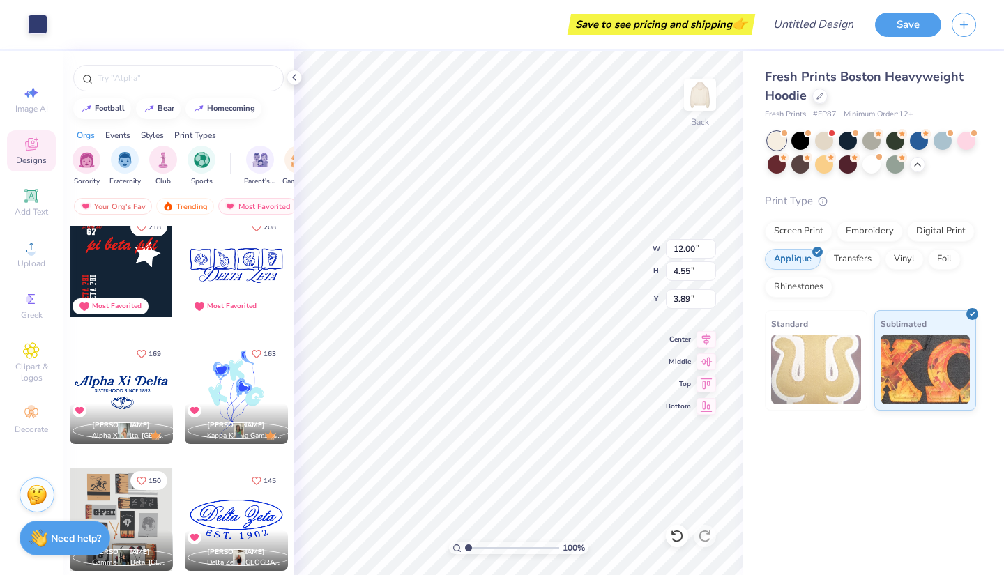
scroll to position [394, 0]
click at [245, 383] on div at bounding box center [236, 391] width 103 height 103
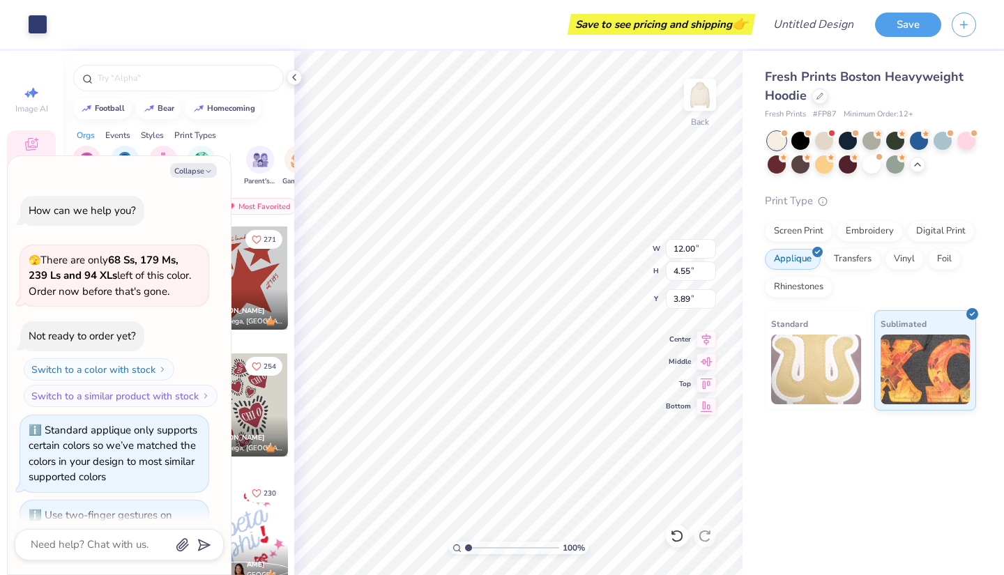
scroll to position [538, 0]
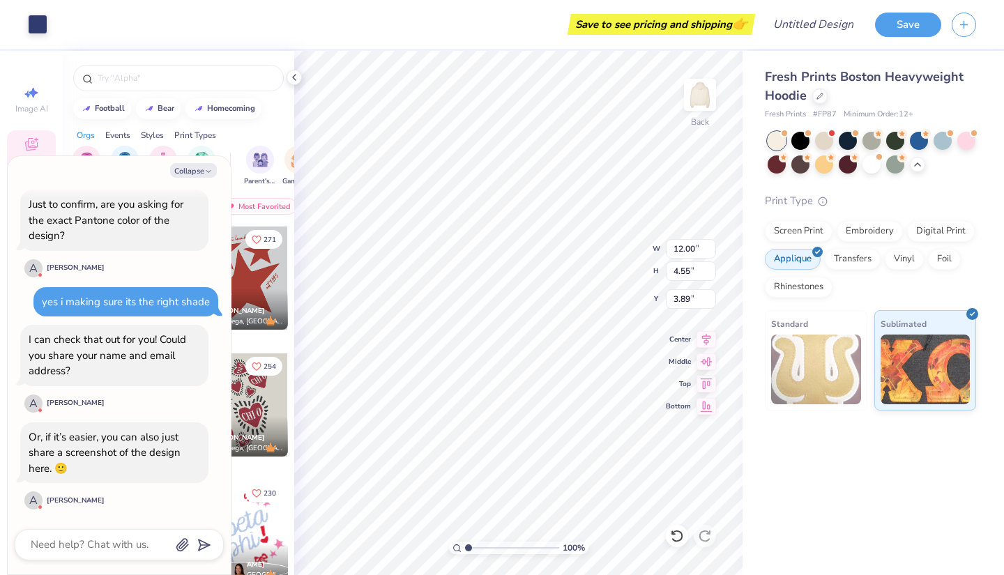
type textarea "x"
